Goal: Transaction & Acquisition: Purchase product/service

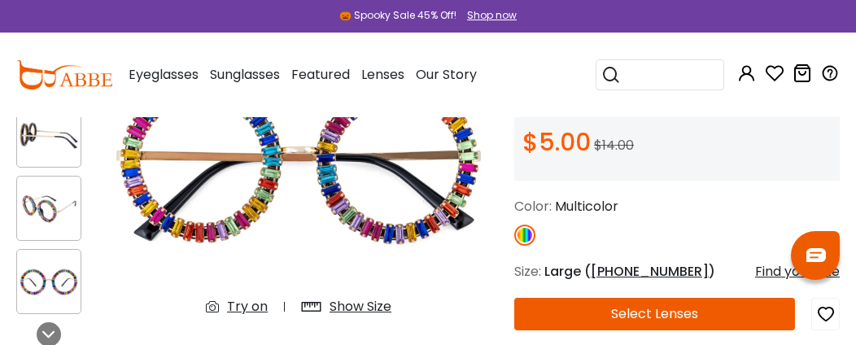
scroll to position [271, 0]
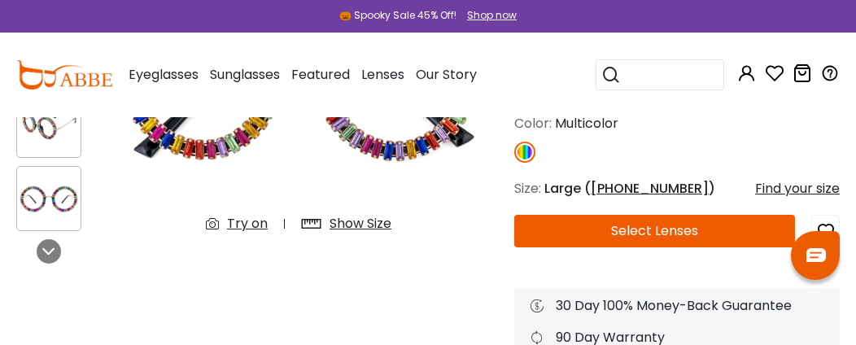
click at [238, 225] on div "Try on" at bounding box center [247, 224] width 41 height 20
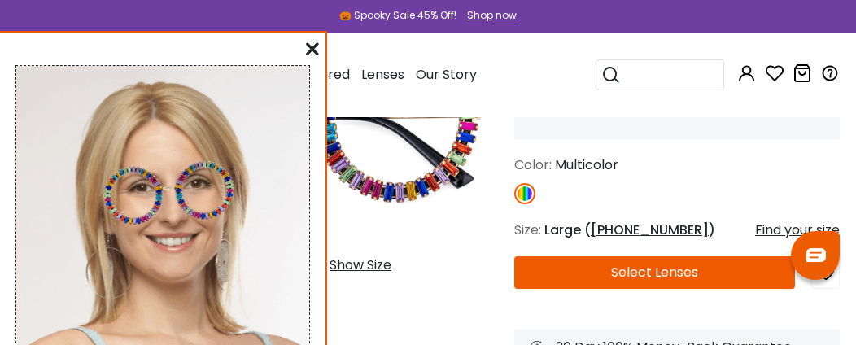
scroll to position [216, 0]
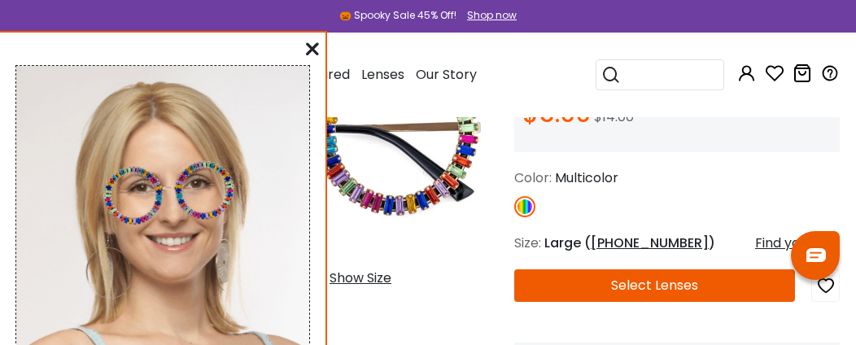
click at [312, 46] on icon at bounding box center [312, 48] width 13 height 13
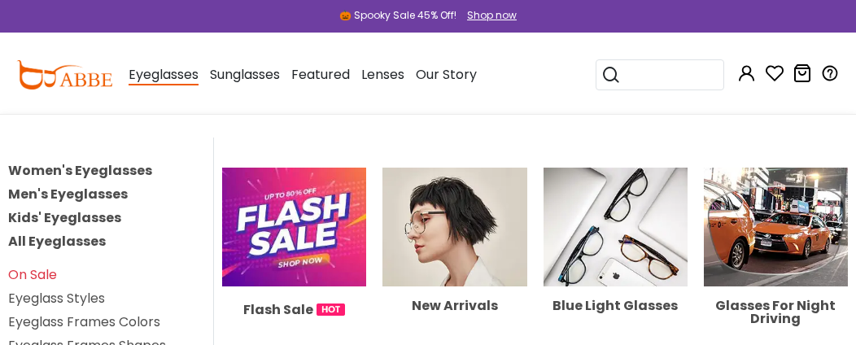
scroll to position [867, 0]
click at [63, 240] on link "All Eyeglasses" at bounding box center [57, 241] width 98 height 19
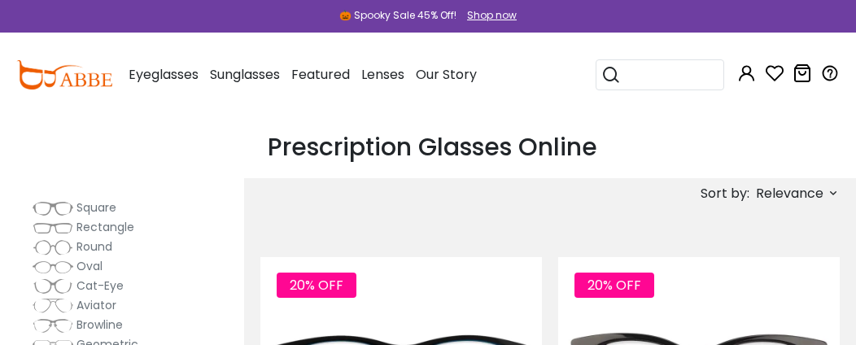
scroll to position [216, 0]
click at [59, 245] on img at bounding box center [53, 247] width 41 height 16
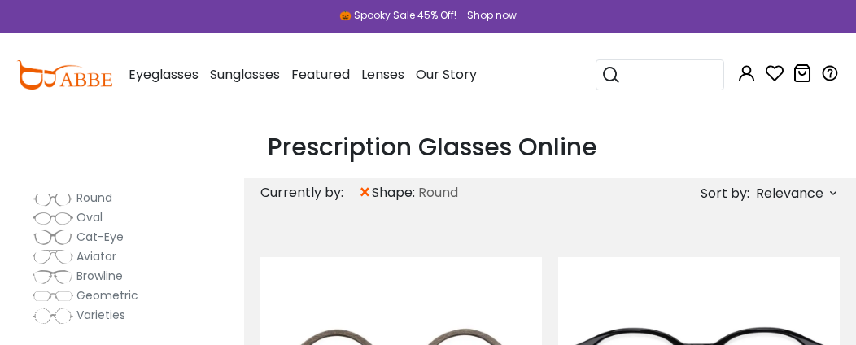
scroll to position [271, 0]
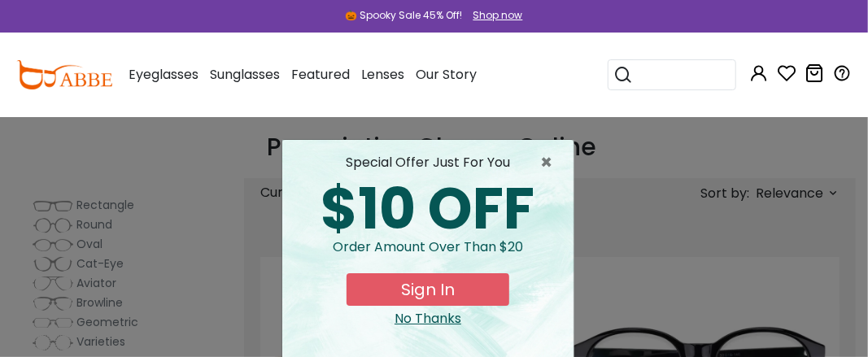
click at [408, 319] on div "No Thanks" at bounding box center [427, 319] width 265 height 20
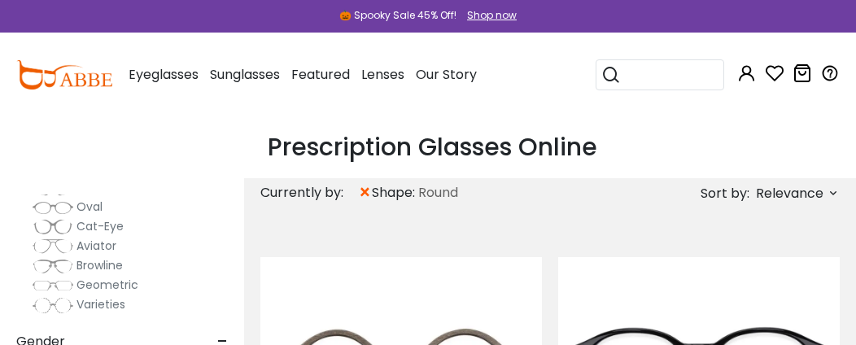
scroll to position [325, 0]
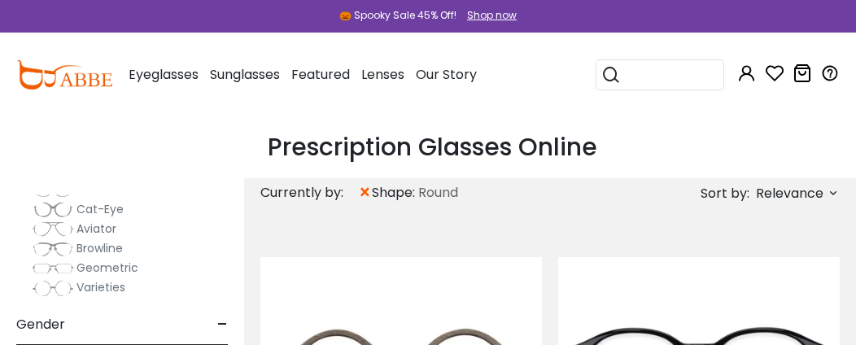
click at [67, 268] on img at bounding box center [53, 268] width 41 height 16
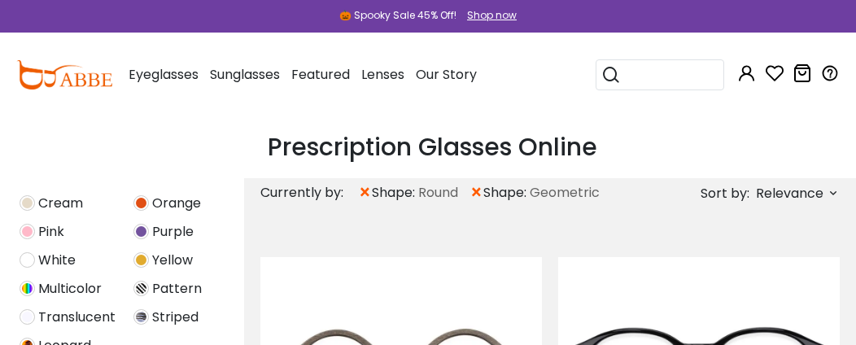
scroll to position [759, 0]
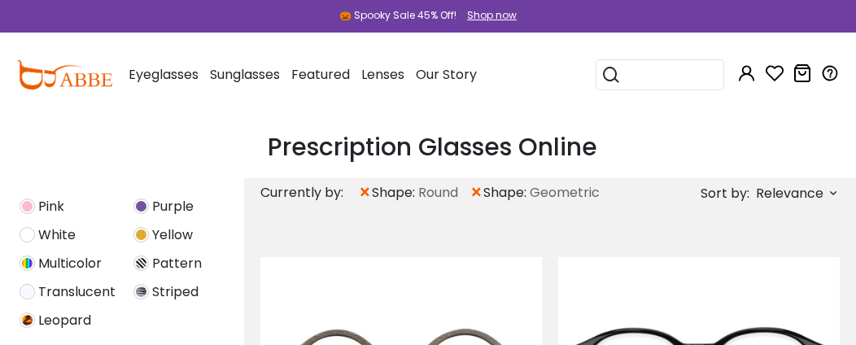
click at [31, 263] on img at bounding box center [27, 262] width 15 height 15
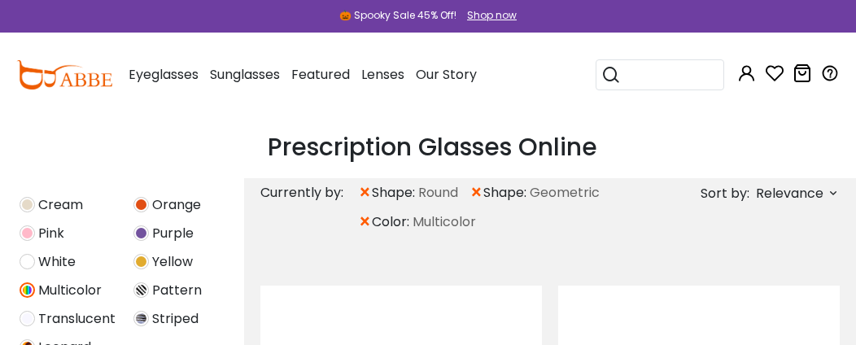
scroll to position [759, 0]
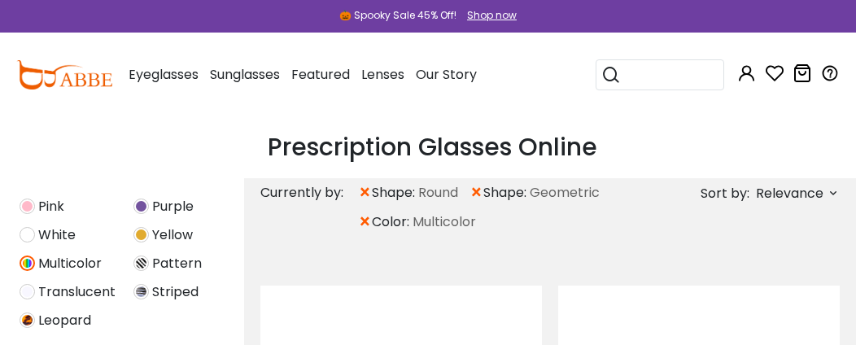
click at [142, 261] on img at bounding box center [140, 262] width 15 height 15
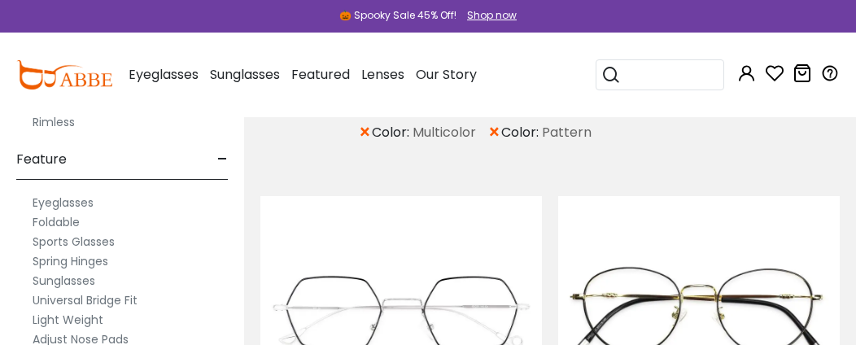
scroll to position [108, 0]
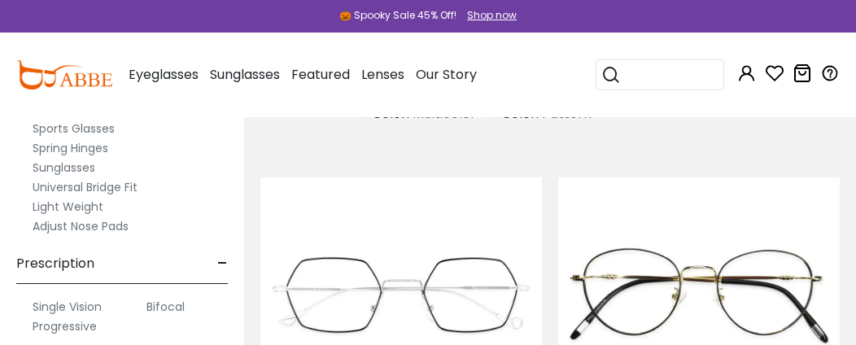
click at [66, 224] on label "Adjust Nose Pads" at bounding box center [81, 226] width 96 height 20
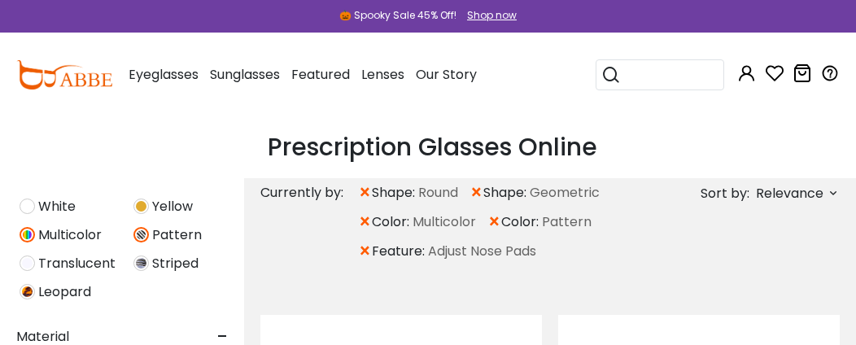
scroll to position [813, 0]
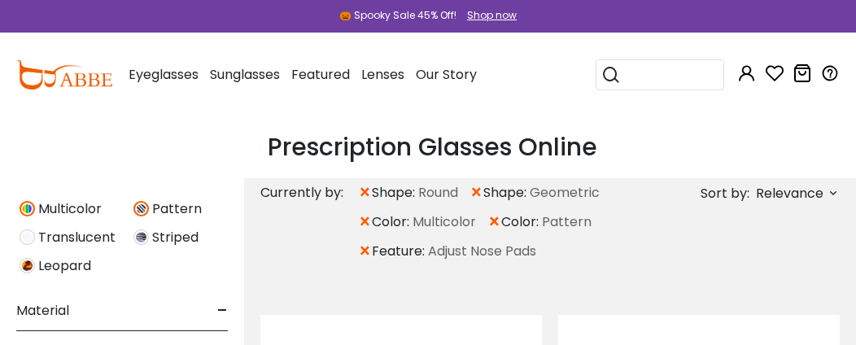
click at [142, 237] on img at bounding box center [140, 236] width 15 height 15
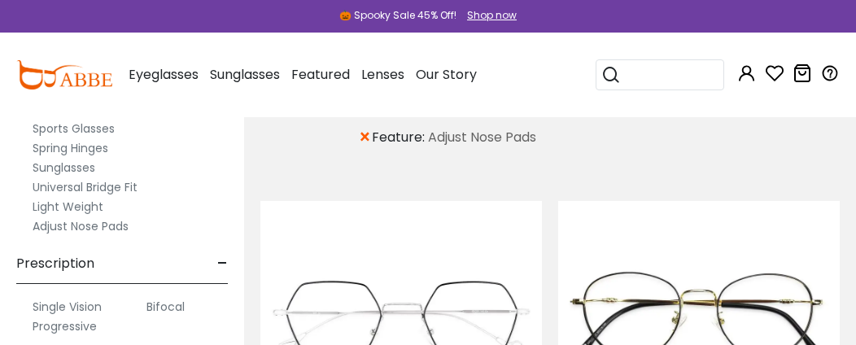
scroll to position [163, 0]
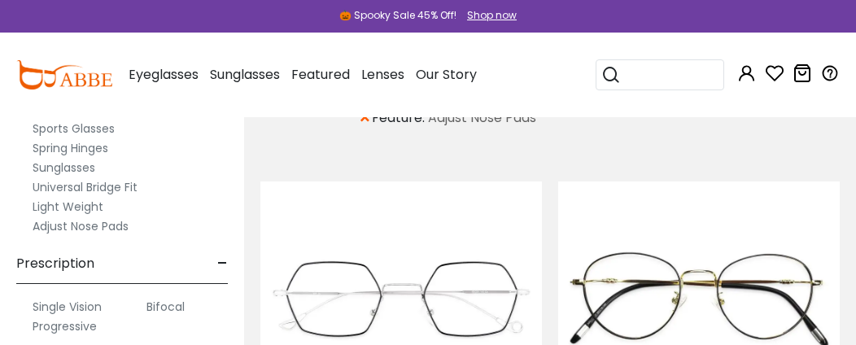
click at [47, 322] on label "Progressive" at bounding box center [65, 326] width 64 height 20
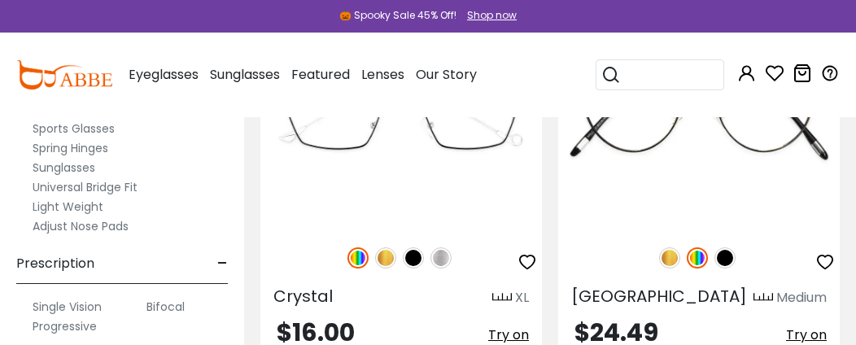
scroll to position [325, 0]
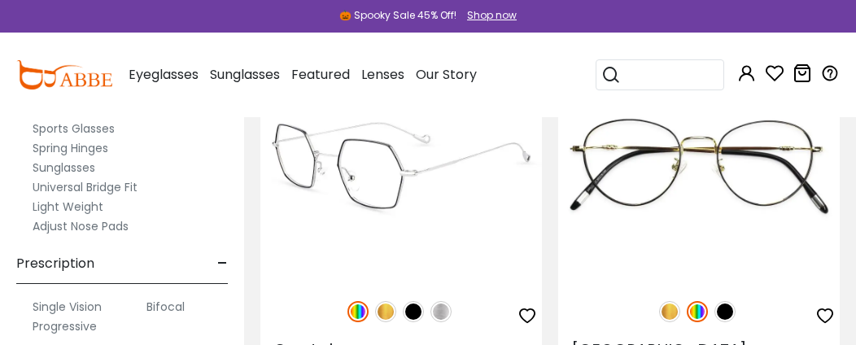
click at [387, 307] on img at bounding box center [385, 311] width 21 height 21
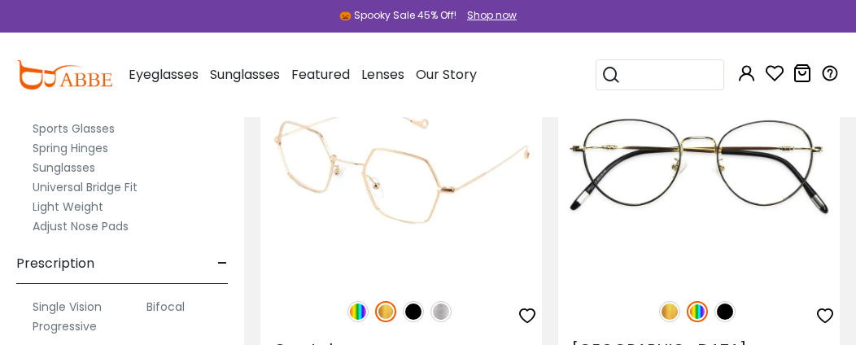
click at [354, 314] on img at bounding box center [357, 311] width 21 height 21
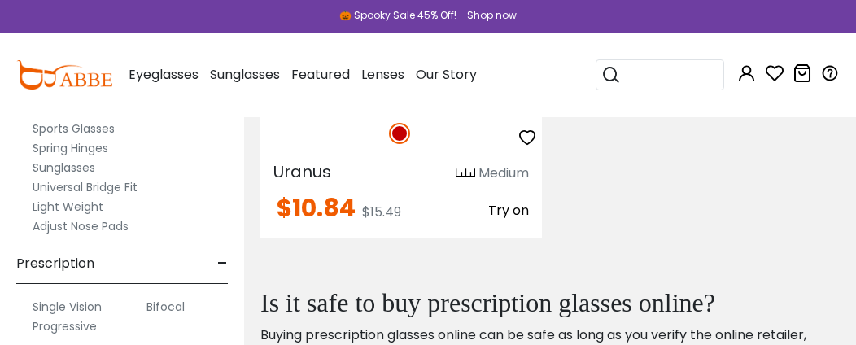
scroll to position [1355, 0]
